Goal: Ask a question: Seek information or help from site administrators or community

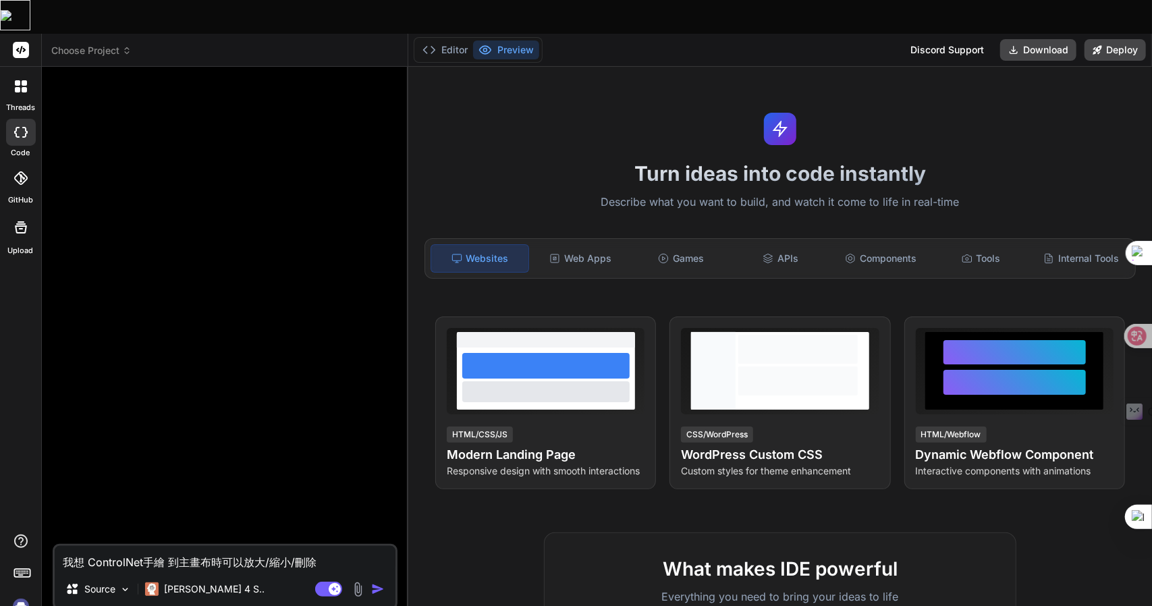
scroll to position [1663, 0]
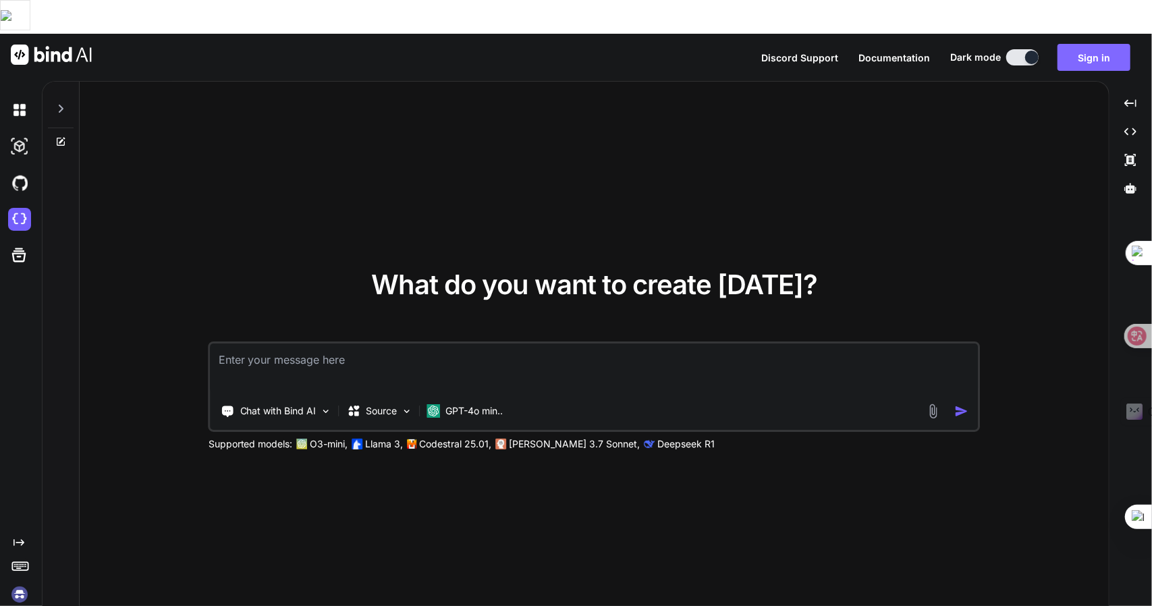
click at [1070, 44] on button "Sign in" at bounding box center [1094, 57] width 73 height 27
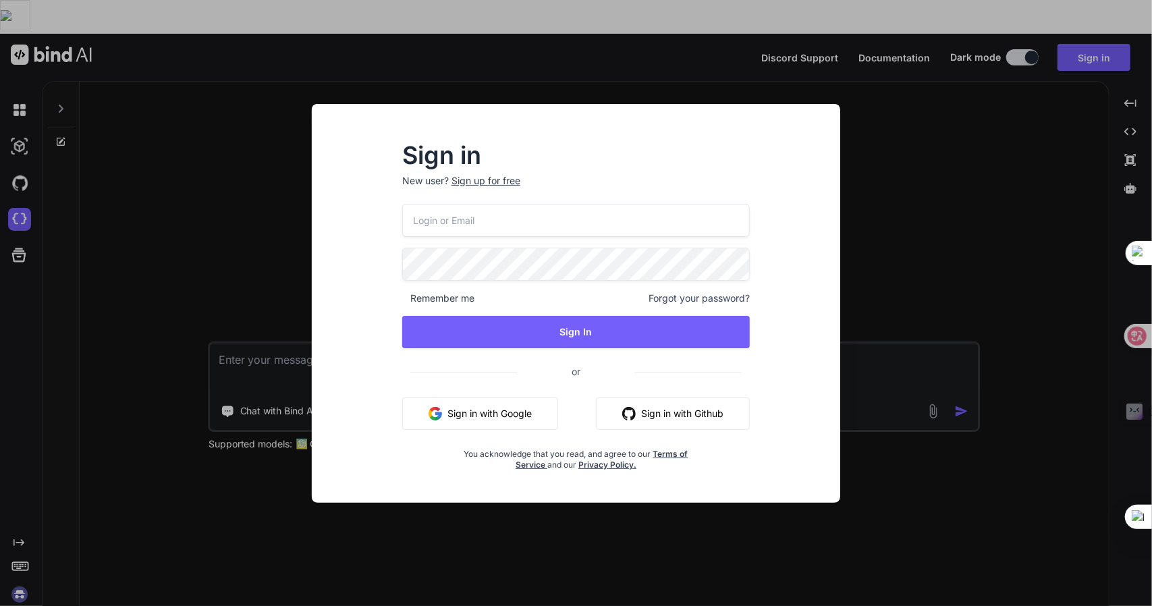
click at [562, 222] on input "email" at bounding box center [576, 220] width 348 height 33
type input "[EMAIL_ADDRESS][DOMAIN_NAME]"
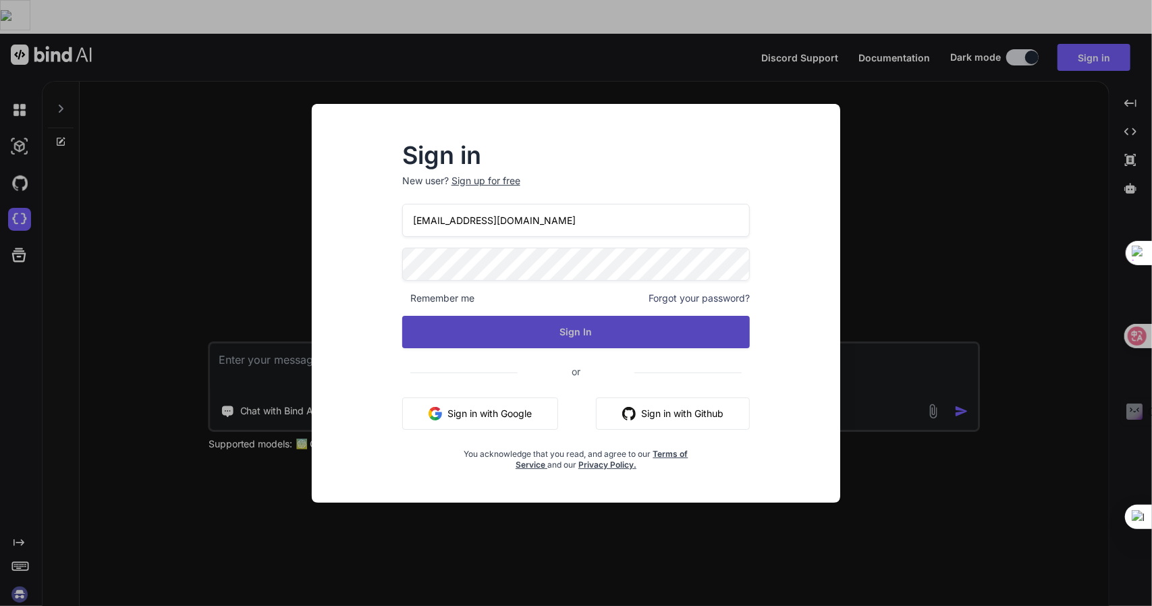
click at [543, 333] on button "Sign In" at bounding box center [576, 332] width 348 height 32
click at [586, 331] on button "Sign In" at bounding box center [576, 332] width 348 height 32
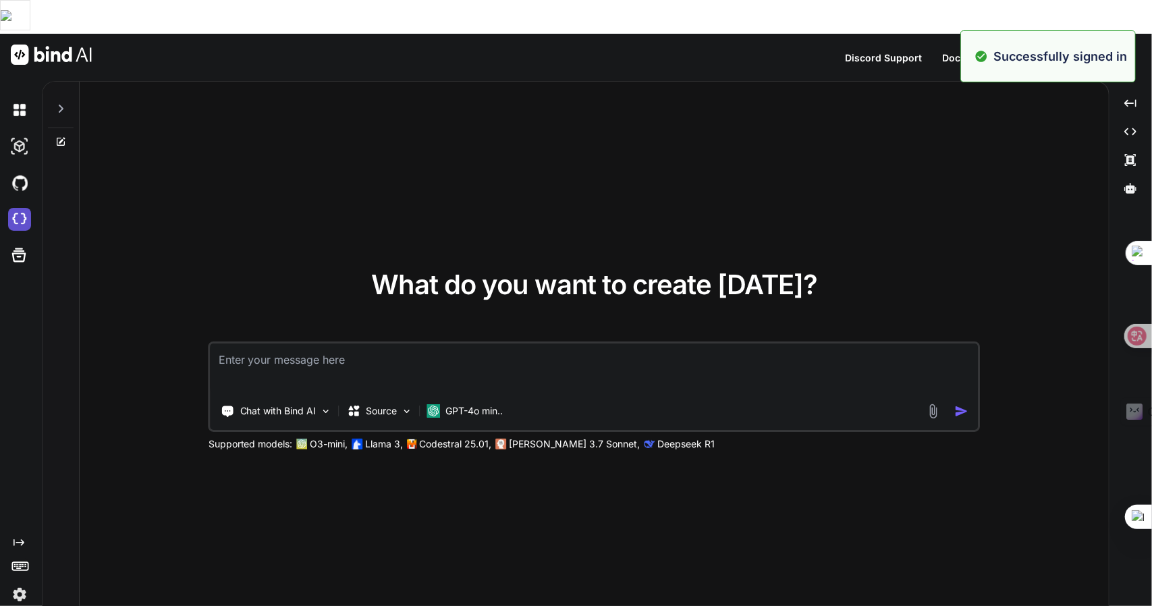
click at [19, 208] on img at bounding box center [19, 219] width 23 height 23
type textarea "x"
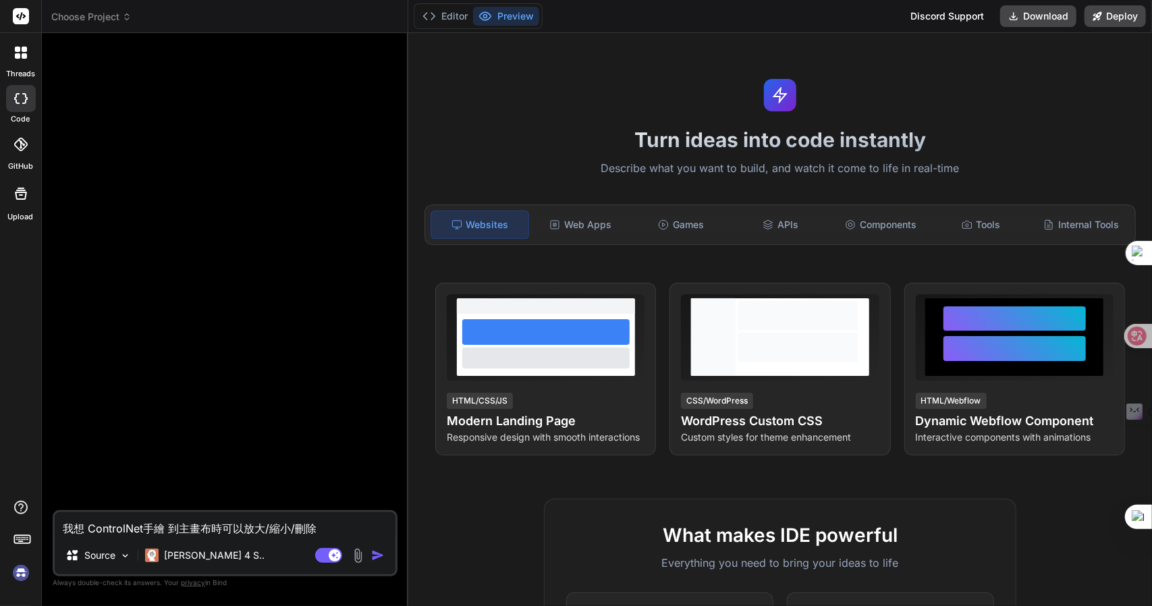
type textarea "x"
click at [72, 18] on span "Choose Project" at bounding box center [91, 16] width 80 height 13
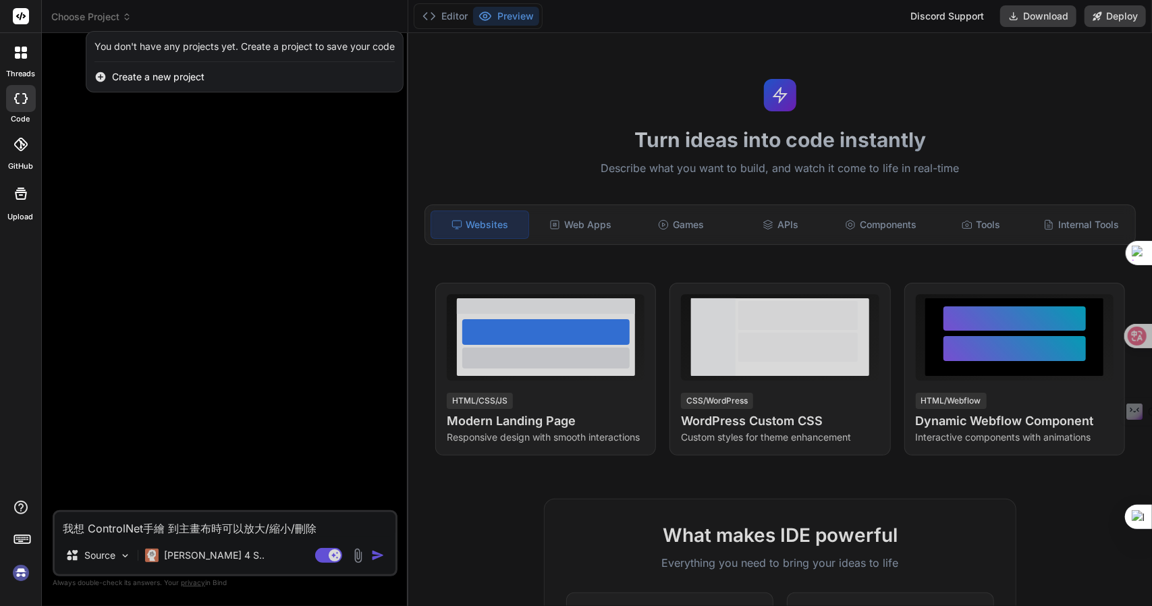
click at [99, 177] on div at bounding box center [576, 303] width 1152 height 606
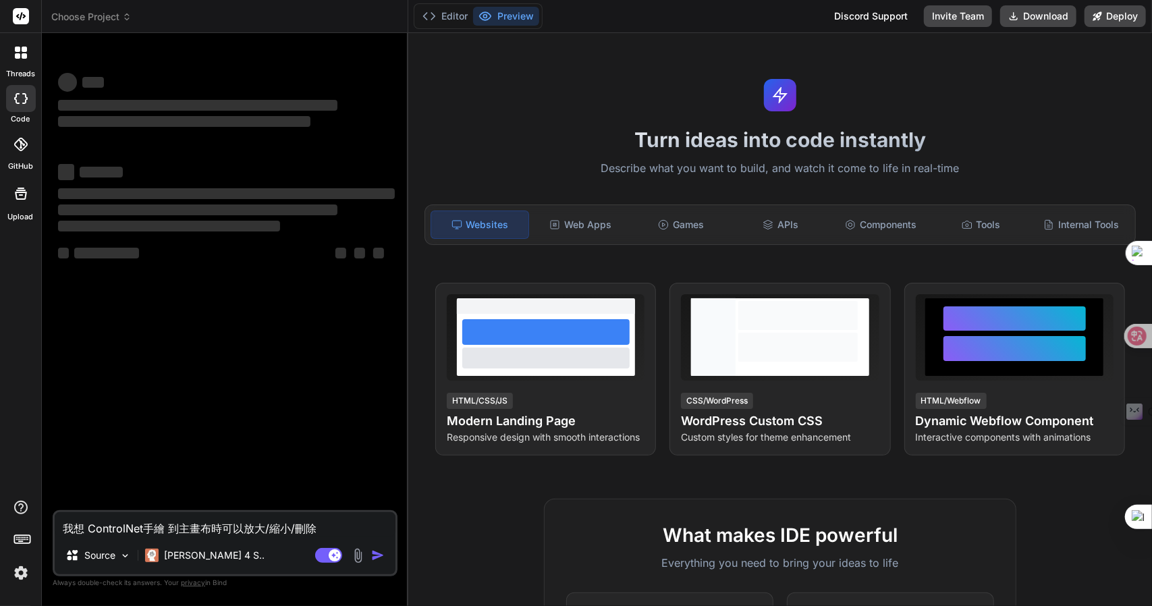
click at [119, 16] on span "Choose Project" at bounding box center [91, 16] width 80 height 13
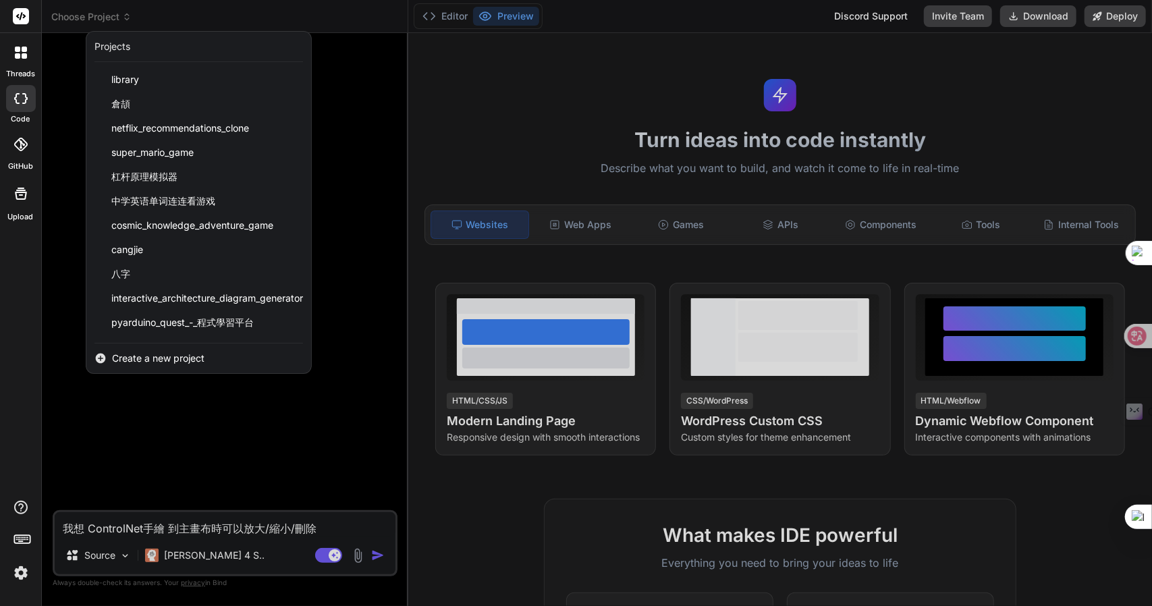
click at [119, 16] on div at bounding box center [576, 303] width 1152 height 606
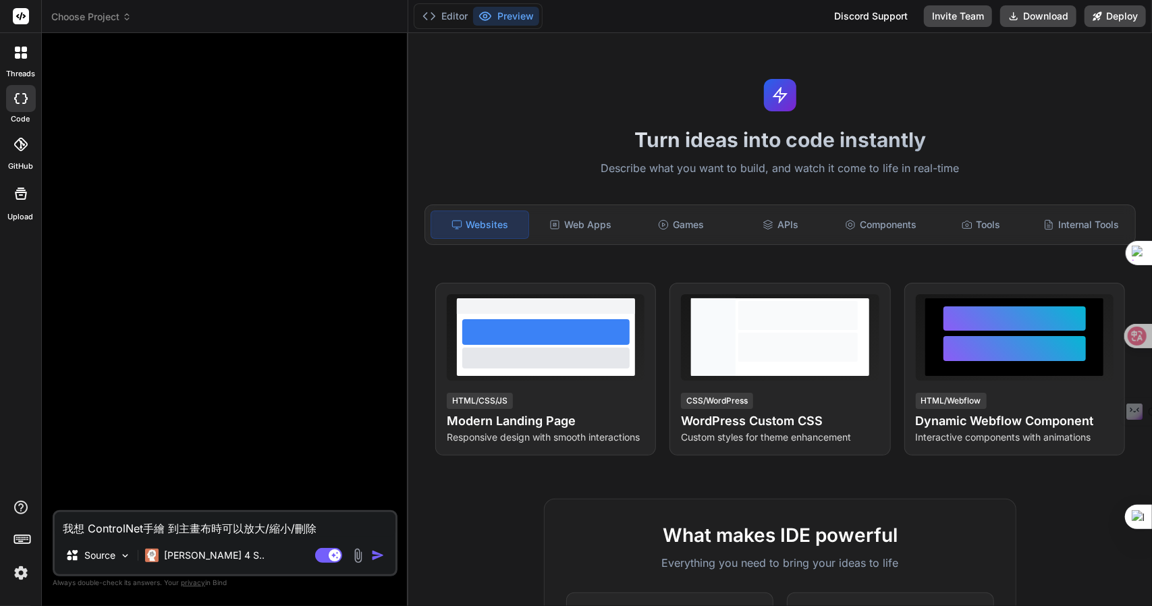
click at [119, 16] on span "Choose Project" at bounding box center [91, 16] width 80 height 13
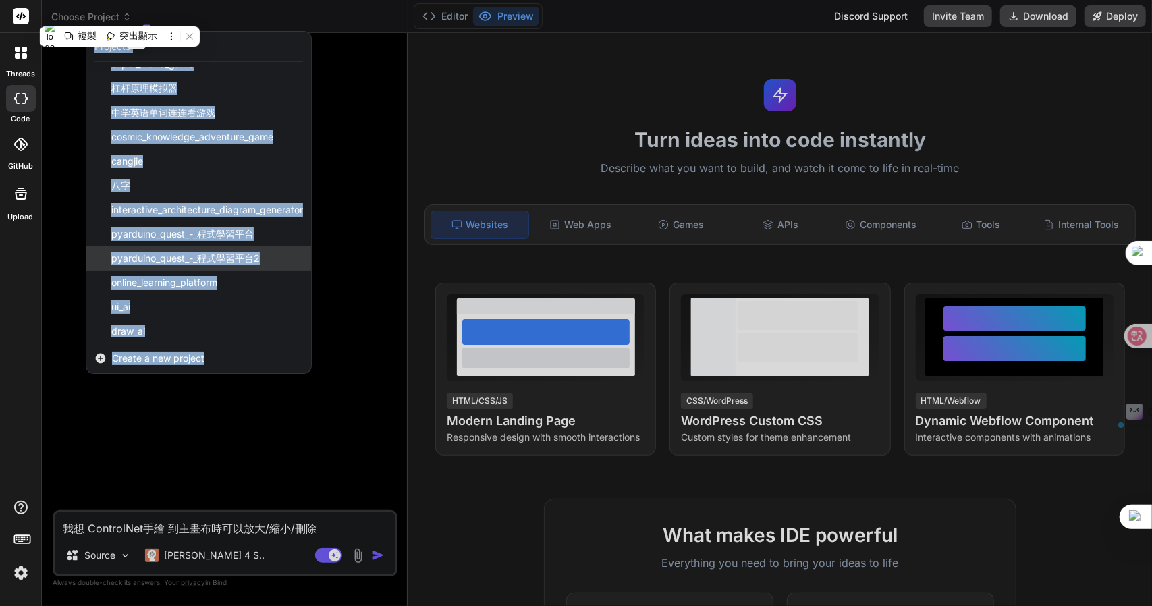
scroll to position [94, 0]
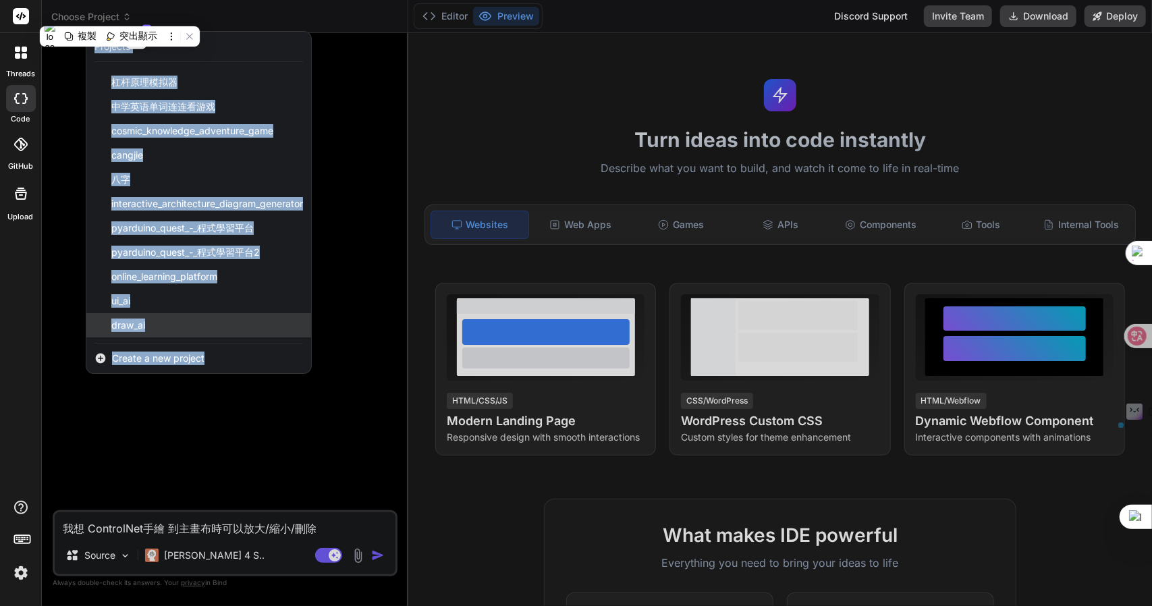
click at [229, 326] on div "draw_ai" at bounding box center [198, 325] width 225 height 24
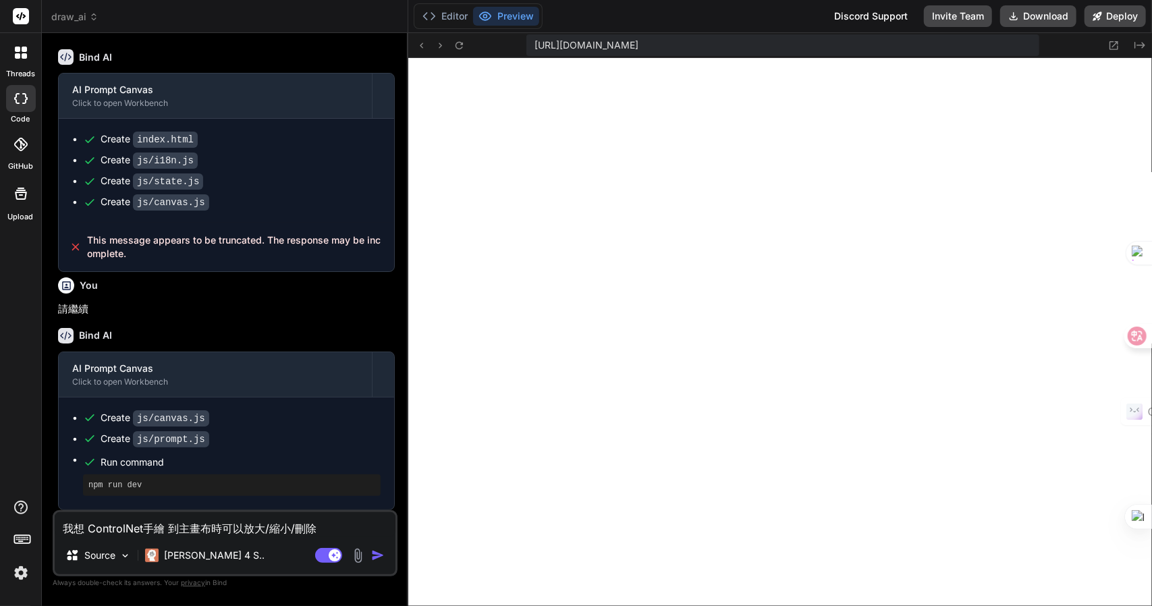
scroll to position [786, 0]
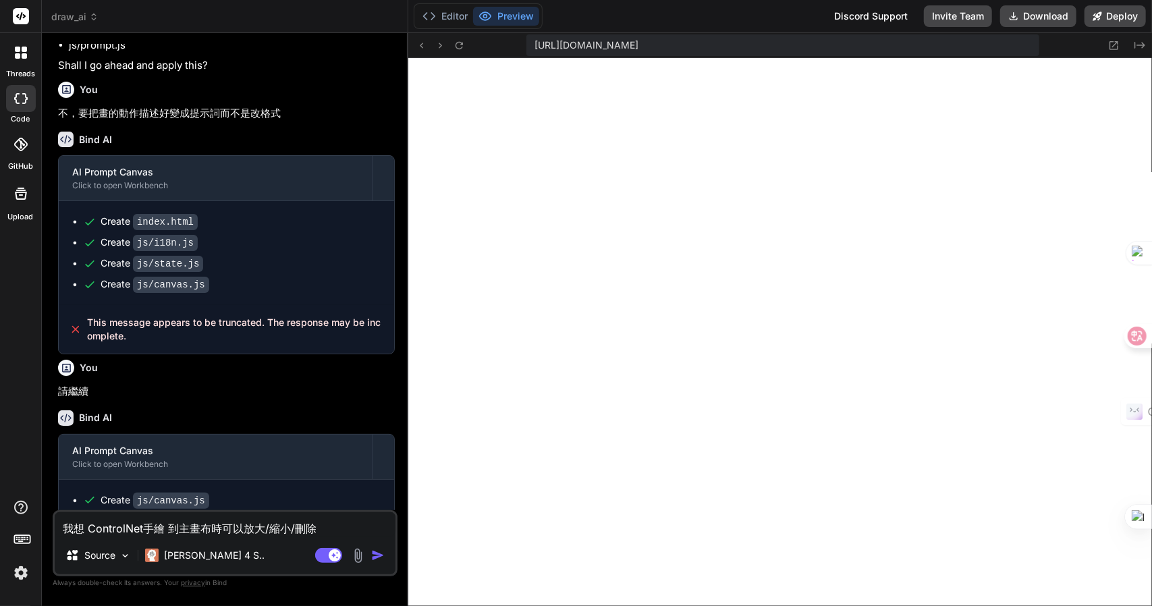
click at [335, 525] on textarea "我想 ControlNet手繪 到主畫布時可以放大/縮小/刪除" at bounding box center [225, 524] width 341 height 24
type textarea "x"
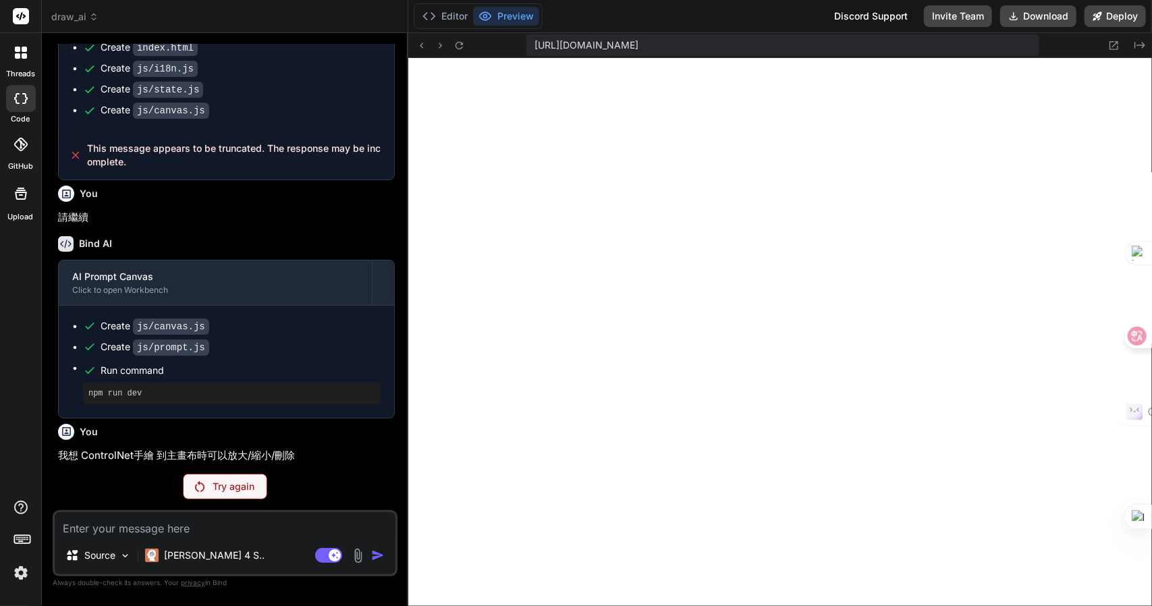
scroll to position [1012, 0]
click at [234, 485] on p "Try again" at bounding box center [234, 486] width 42 height 13
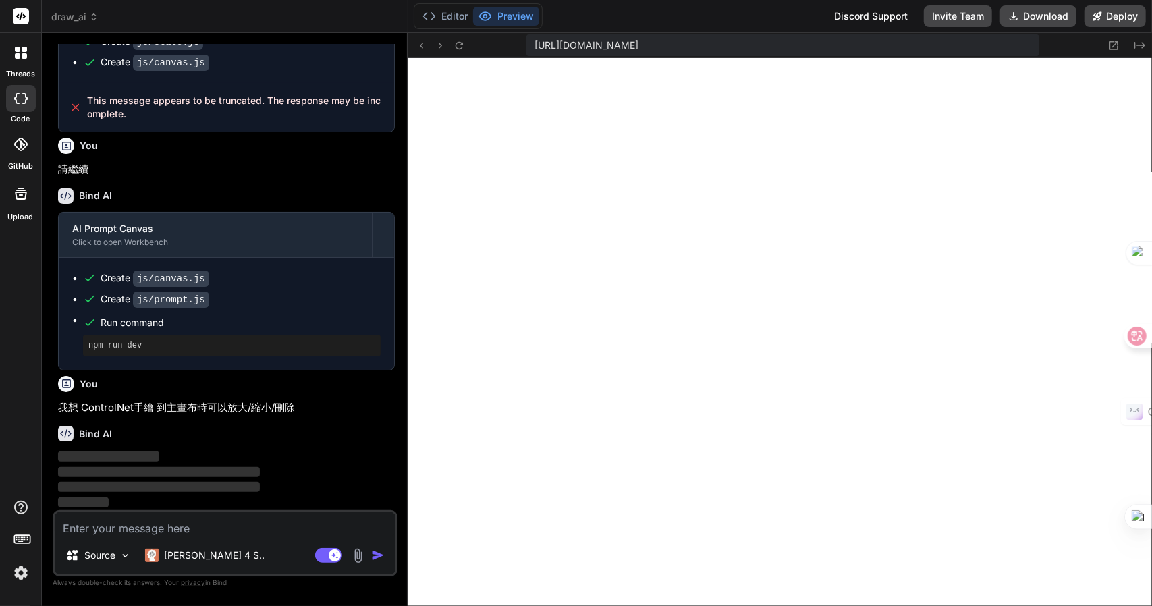
scroll to position [1061, 0]
drag, startPoint x: 195, startPoint y: 447, endPoint x: 193, endPoint y: 502, distance: 54.7
click at [196, 447] on div "Bind AI ‌ ‌ ‌ ‌" at bounding box center [226, 462] width 337 height 95
click at [194, 558] on p "[PERSON_NAME] 4 S.." at bounding box center [214, 555] width 101 height 13
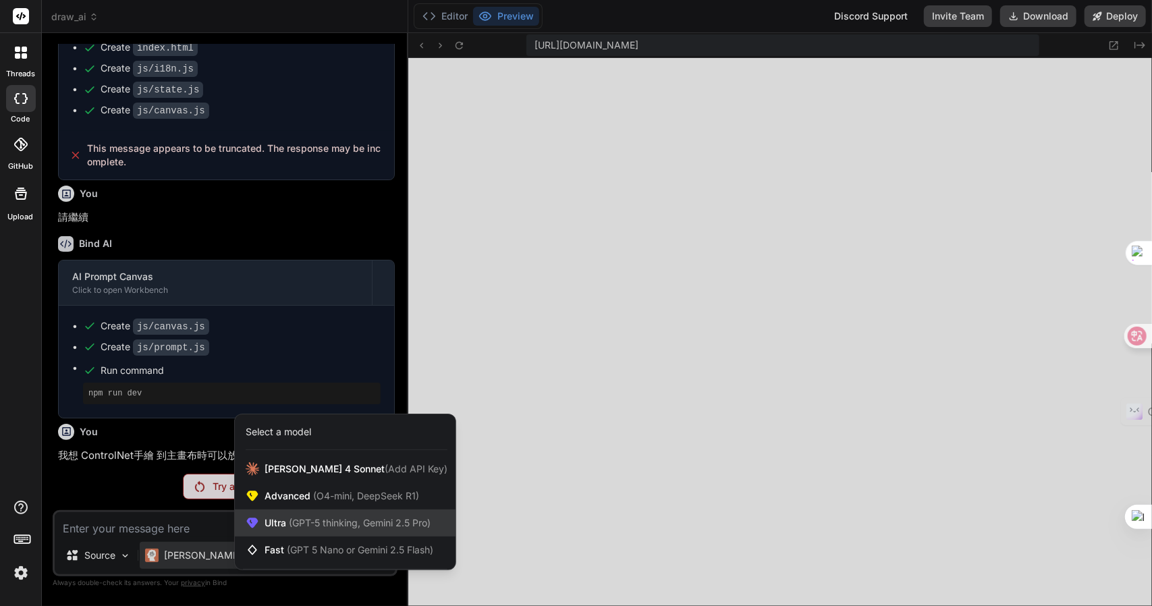
scroll to position [1012, 0]
click at [329, 524] on span "(GPT-5 thinking, Gemini 2.5 Pro)" at bounding box center [358, 522] width 144 height 11
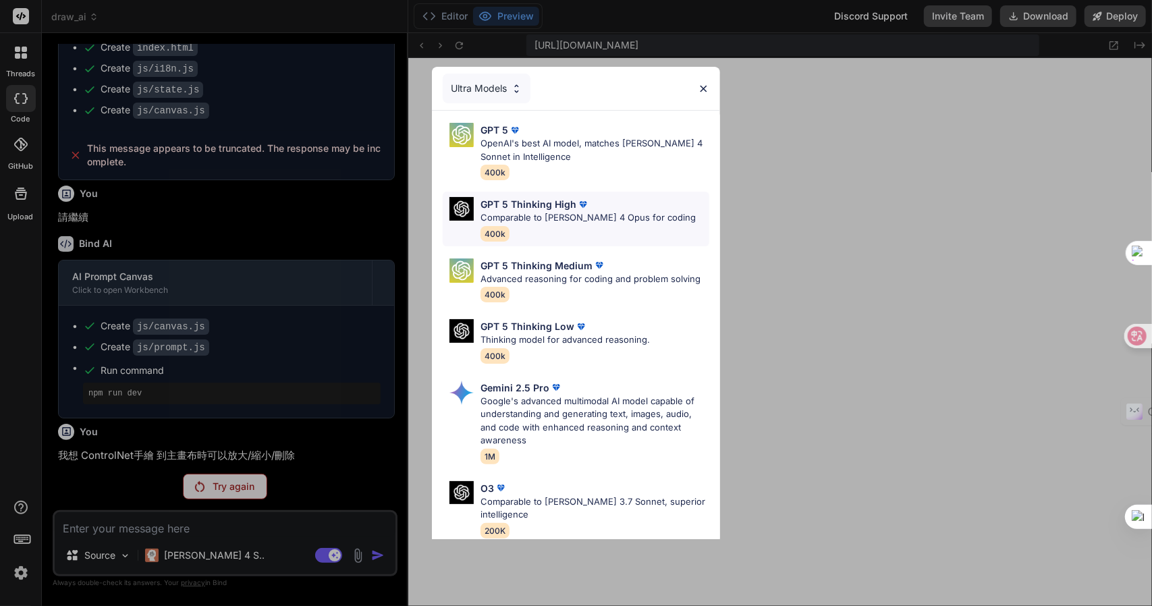
click at [629, 202] on div "GPT 5 Thinking High" at bounding box center [588, 204] width 215 height 14
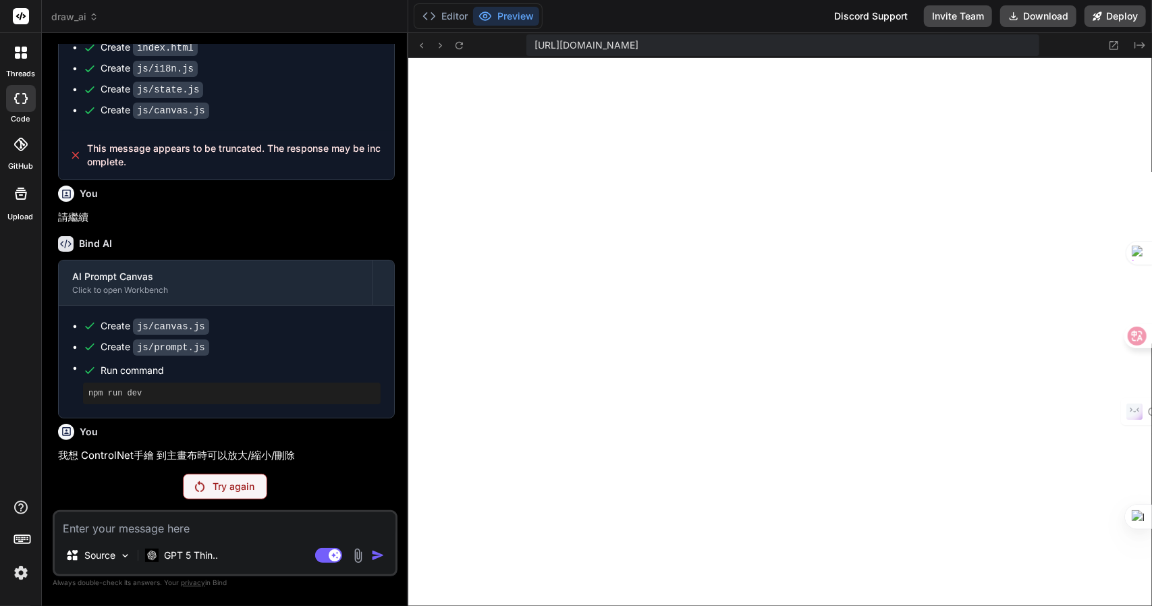
click at [263, 524] on textarea at bounding box center [225, 524] width 341 height 24
click at [232, 485] on p "Try again" at bounding box center [234, 486] width 42 height 13
click at [217, 495] on div "Try again" at bounding box center [225, 487] width 84 height 26
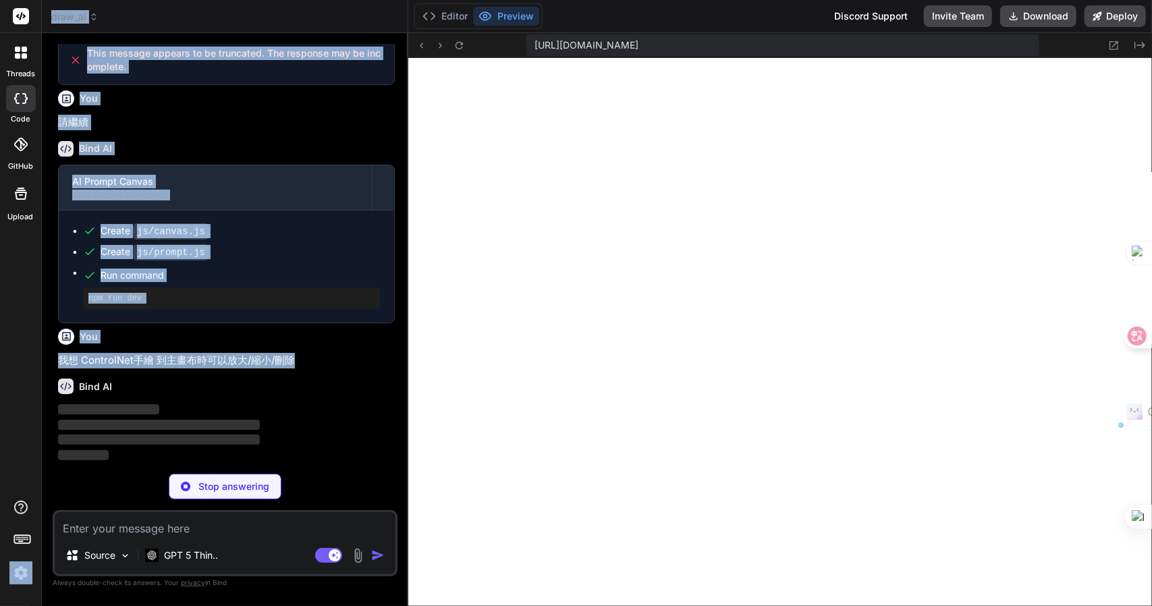
scroll to position [1108, 0]
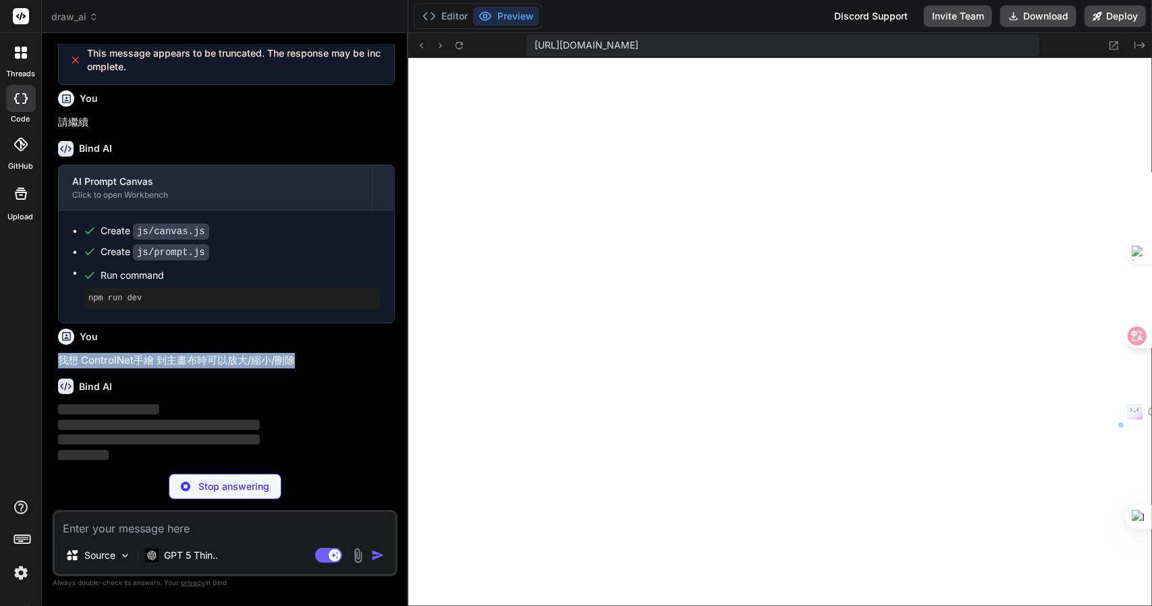
drag, startPoint x: 9, startPoint y: 433, endPoint x: 50, endPoint y: 352, distance: 89.9
click at [50, 352] on div "Bind AI Web Search Created with Pixso. Code Generator You 可以 Bind AI Sure. My s…" at bounding box center [225, 319] width 366 height 572
copy p "我想 ControlNet手繪 到主畫布時可以放大/縮小/刪除"
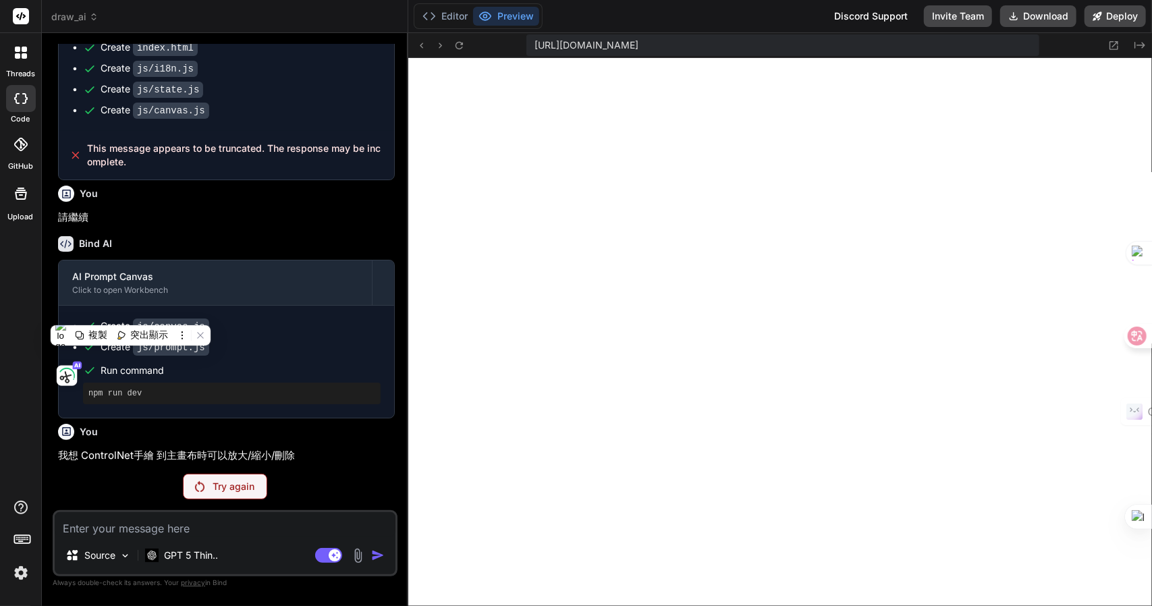
click at [223, 486] on p "Try again" at bounding box center [234, 486] width 42 height 13
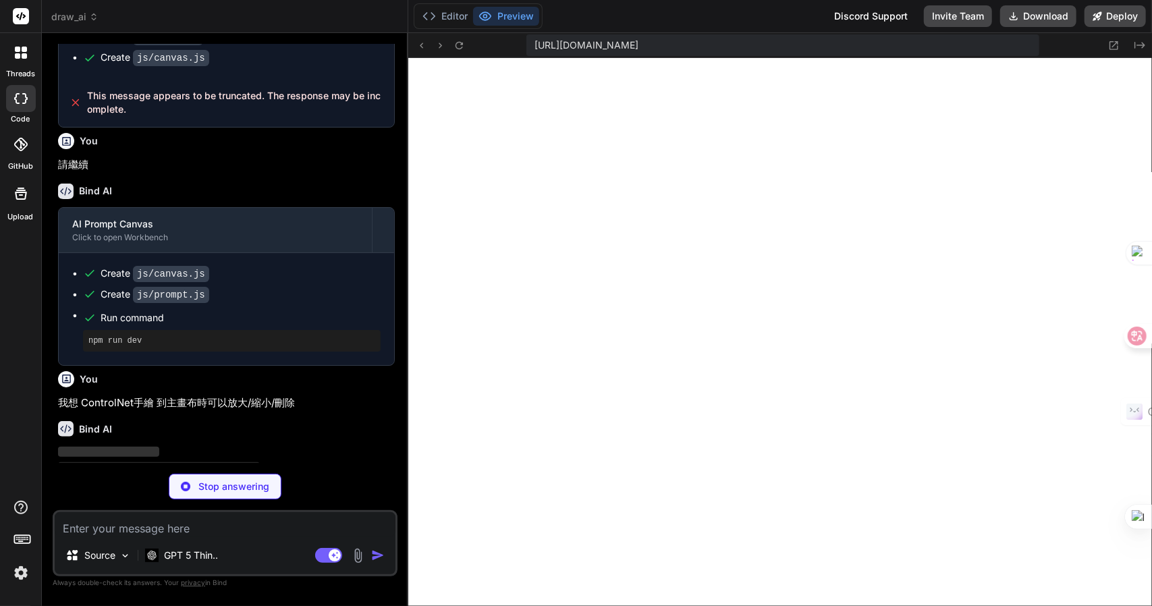
scroll to position [1108, 0]
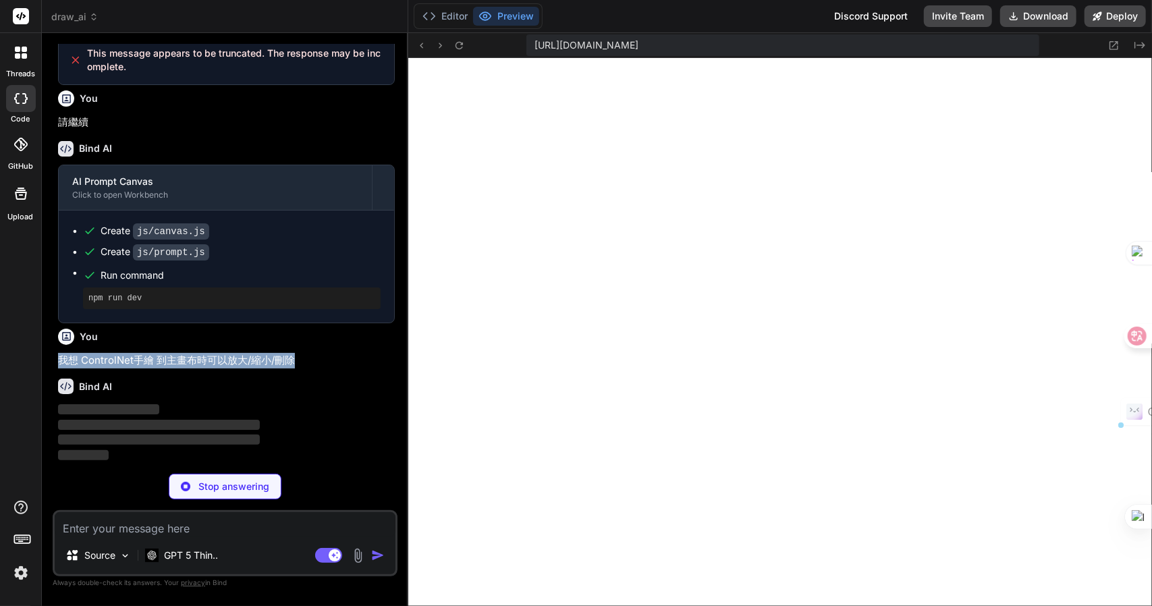
drag, startPoint x: 306, startPoint y: 358, endPoint x: 57, endPoint y: 357, distance: 248.4
click at [57, 357] on div "You 可以 Bind AI Sure. My steps: Include ControlNet overlay state in the prompt (…" at bounding box center [226, 253] width 342 height 419
copy p "我想 ControlNet手繪 到主畫布時可以放大/縮小/刪除"
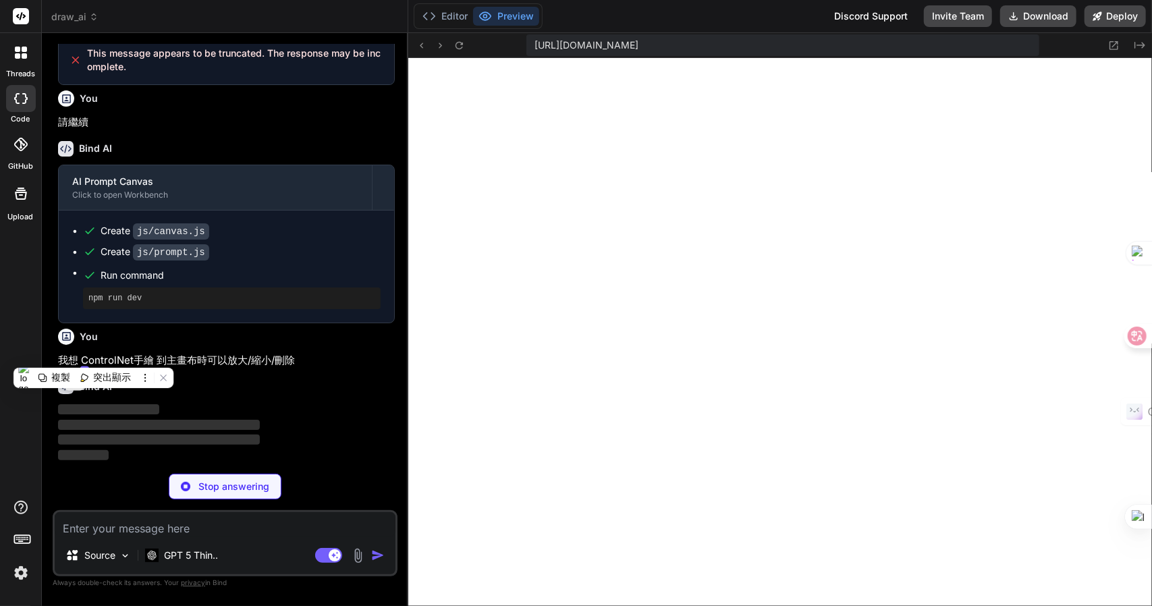
click at [336, 389] on div "Bind AI" at bounding box center [226, 387] width 337 height 16
type textarea "x"
